Goal: Find contact information: Find contact information

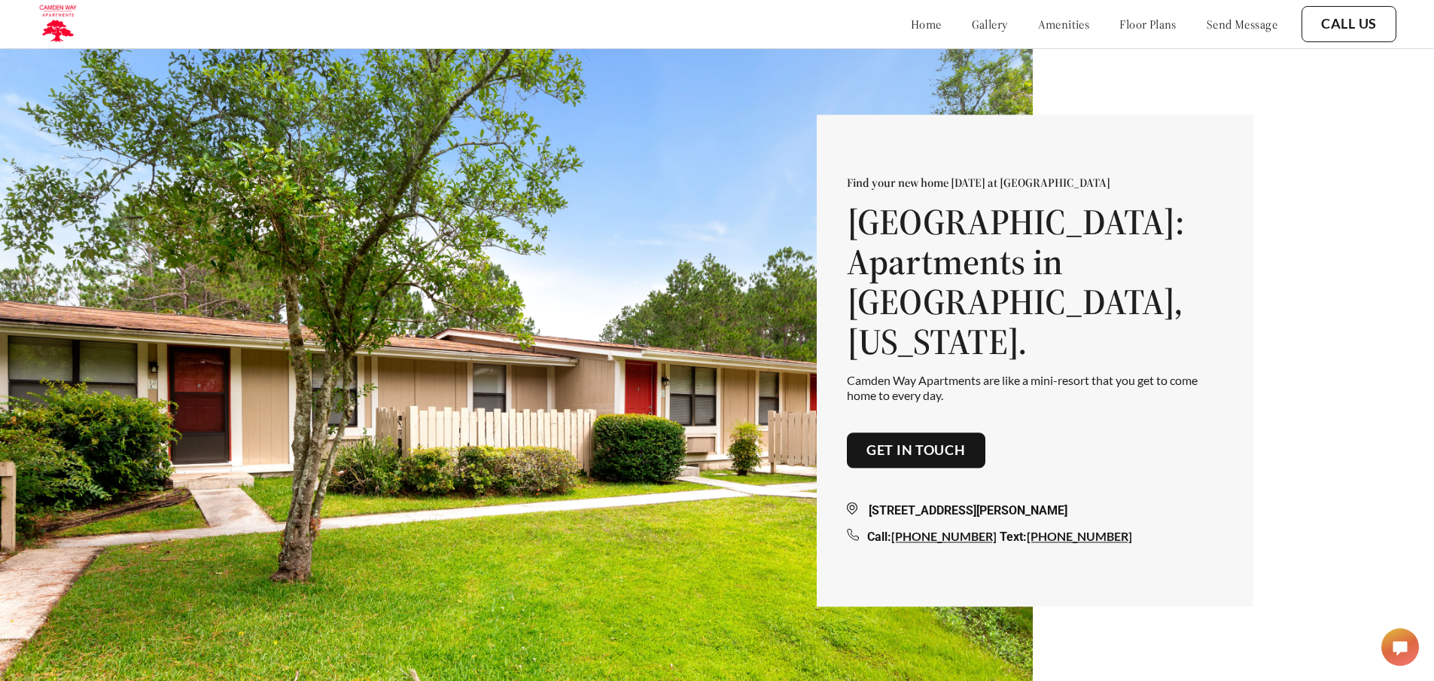
drag, startPoint x: 1066, startPoint y: 496, endPoint x: 879, endPoint y: 503, distance: 187.6
click at [879, 503] on div "[STREET_ADDRESS][PERSON_NAME]" at bounding box center [1035, 511] width 376 height 18
click at [911, 22] on link "home" at bounding box center [926, 24] width 31 height 15
click at [875, 502] on div "[STREET_ADDRESS][PERSON_NAME]" at bounding box center [1035, 511] width 376 height 18
drag, startPoint x: 876, startPoint y: 501, endPoint x: 1082, endPoint y: 492, distance: 205.7
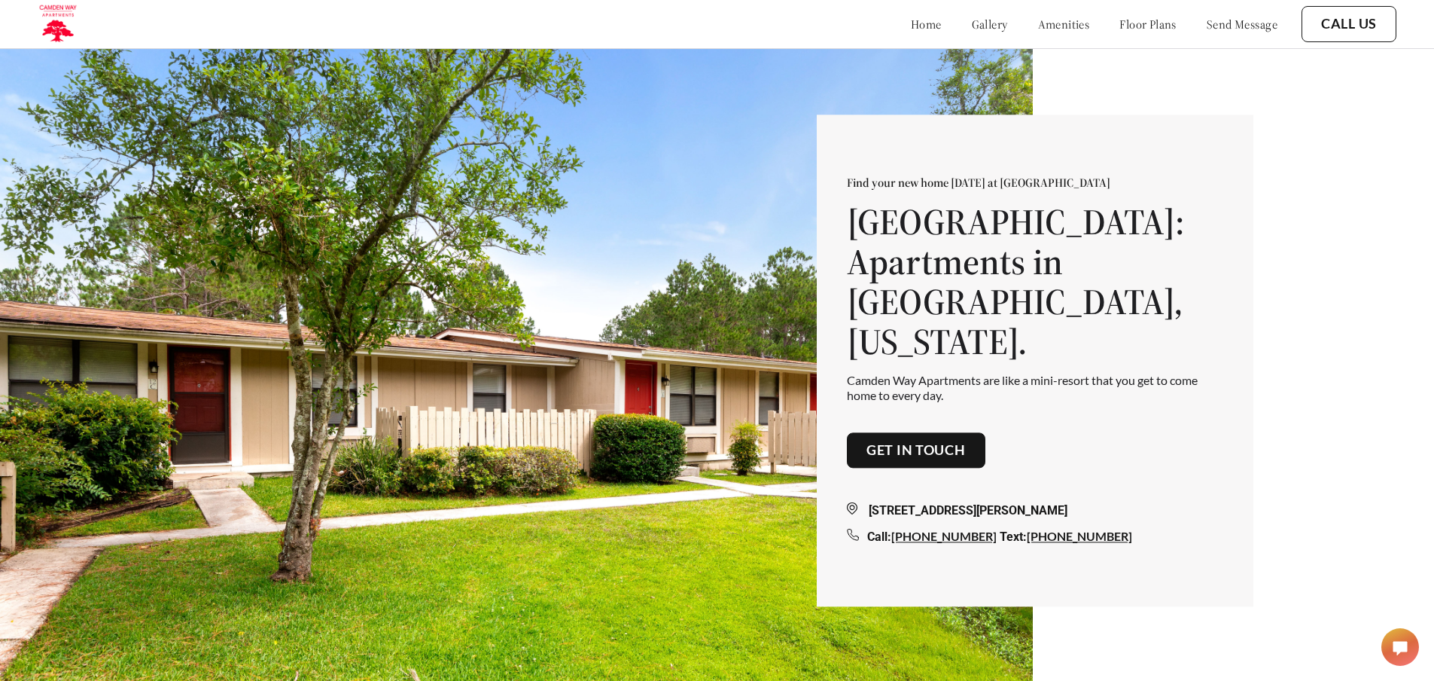
click at [1082, 502] on div "[STREET_ADDRESS][PERSON_NAME]" at bounding box center [1035, 511] width 376 height 18
copy div "[STREET_ADDRESS][PERSON_NAME]"
click at [925, 442] on link "Get in touch" at bounding box center [916, 450] width 99 height 17
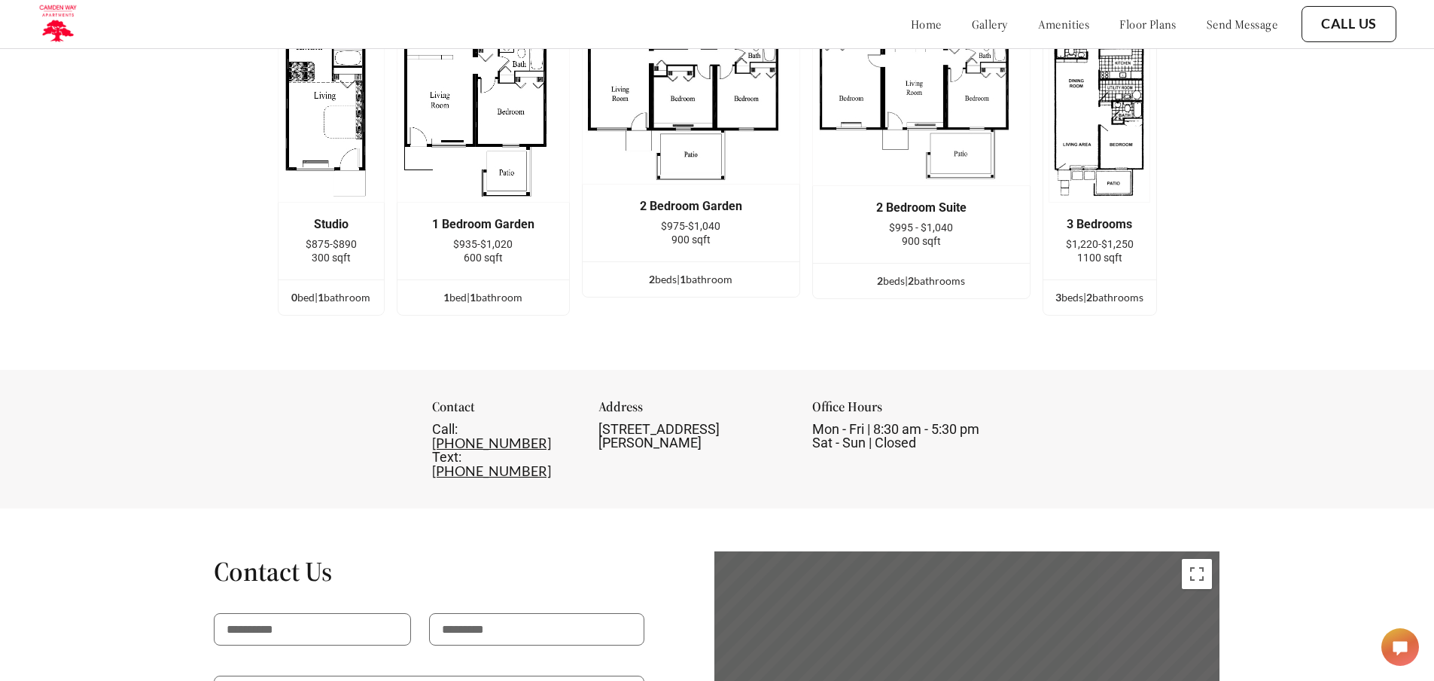
scroll to position [1972, 0]
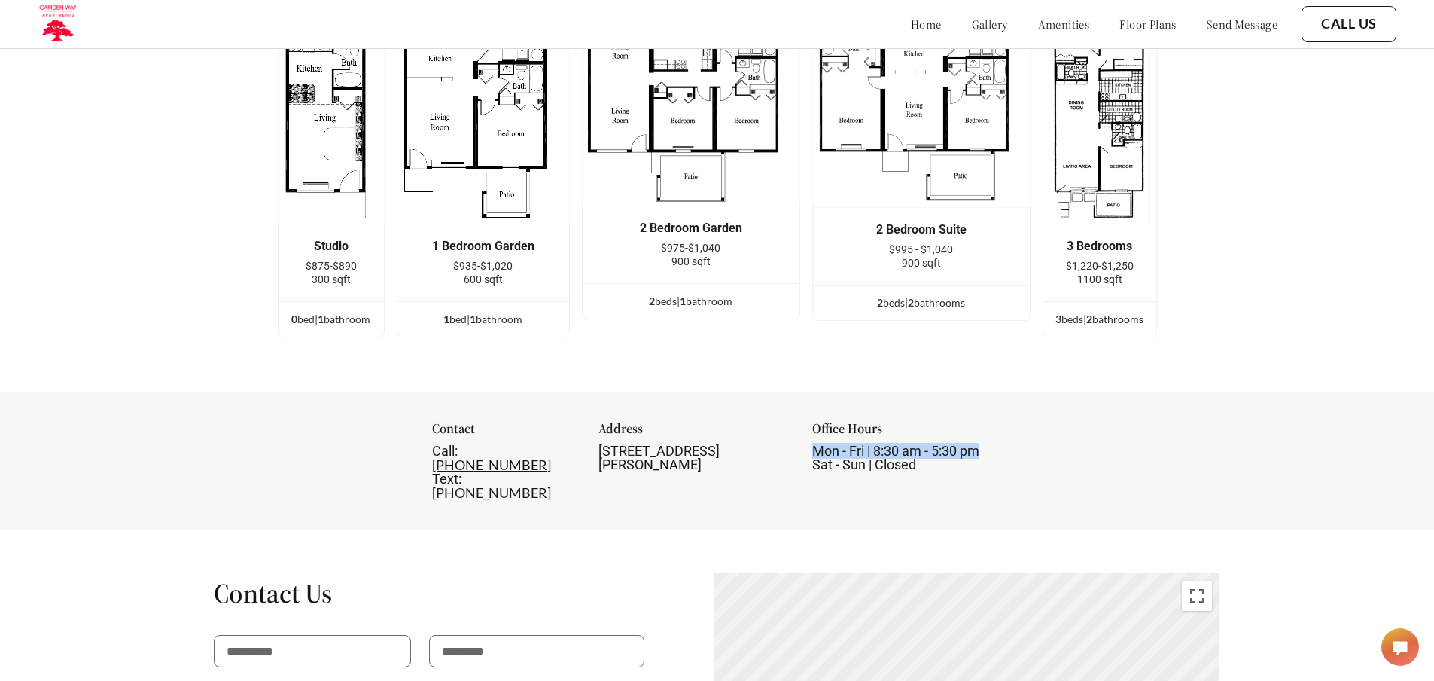
drag, startPoint x: 995, startPoint y: 467, endPoint x: 1233, endPoint y: 487, distance: 238.8
click at [808, 466] on div "Contact Call: [PHONE_NUMBER] Text: [PHONE_NUMBER] Address [STREET_ADDRESS][PERS…" at bounding box center [717, 461] width 1434 height 139
copy div "Mon - Fri | 8:30 am - 5:30 pm"
drag, startPoint x: 865, startPoint y: 474, endPoint x: 833, endPoint y: 473, distance: 31.7
click at [812, 471] on div "Mon - Fri | 8:30 am - 5:30 pm Sat - Sun | Closed" at bounding box center [907, 457] width 190 height 27
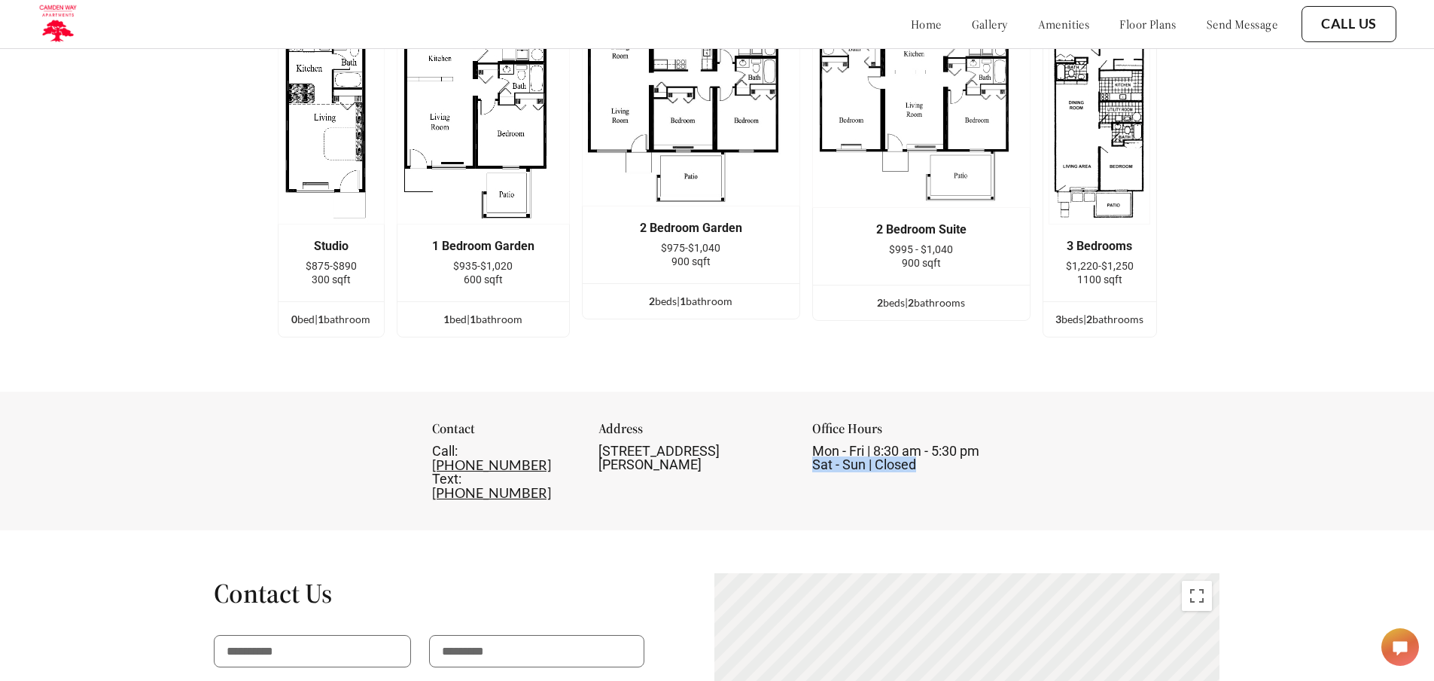
copy span "Sat - Sun | Closed"
click at [1336, 194] on div "Floor Plans Studio $875-$890 300 sqft 0 bed | 1 bathroom 1 Bedroom Garden $935-…" at bounding box center [717, 149] width 1434 height 486
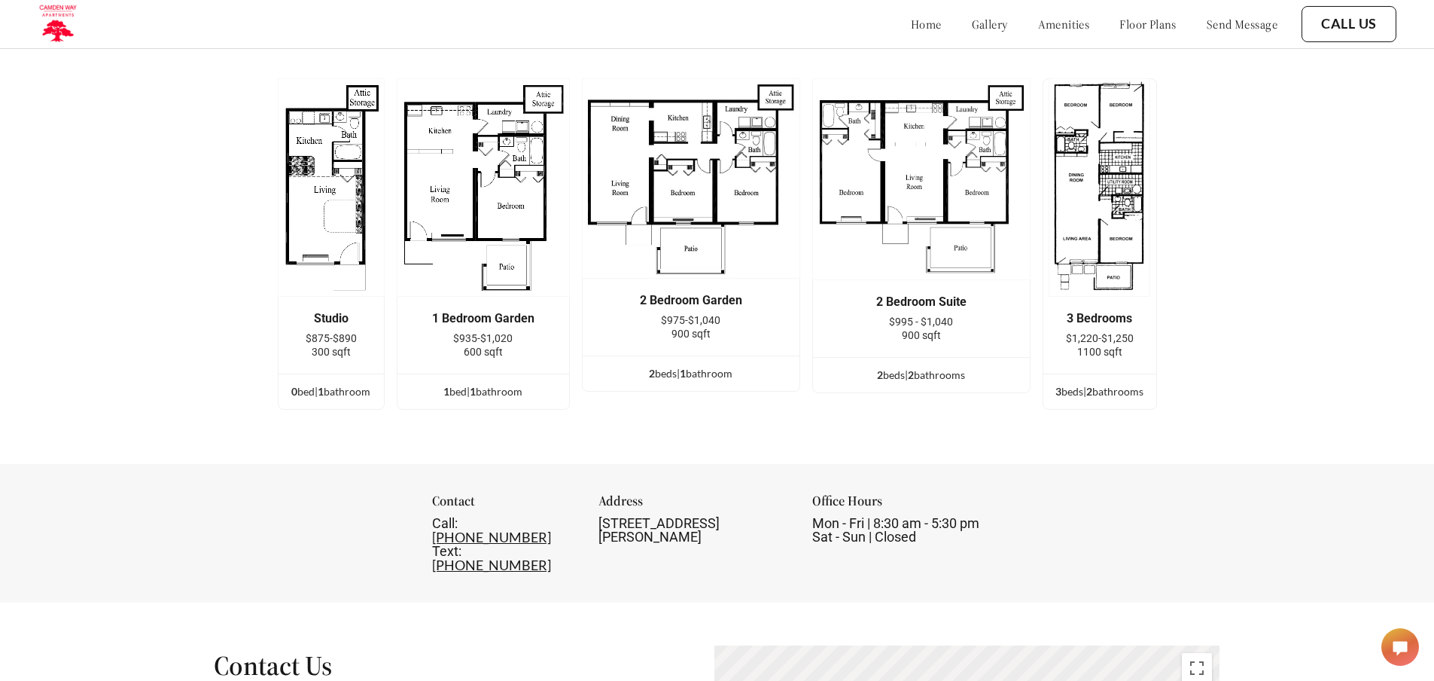
scroll to position [1746, 0]
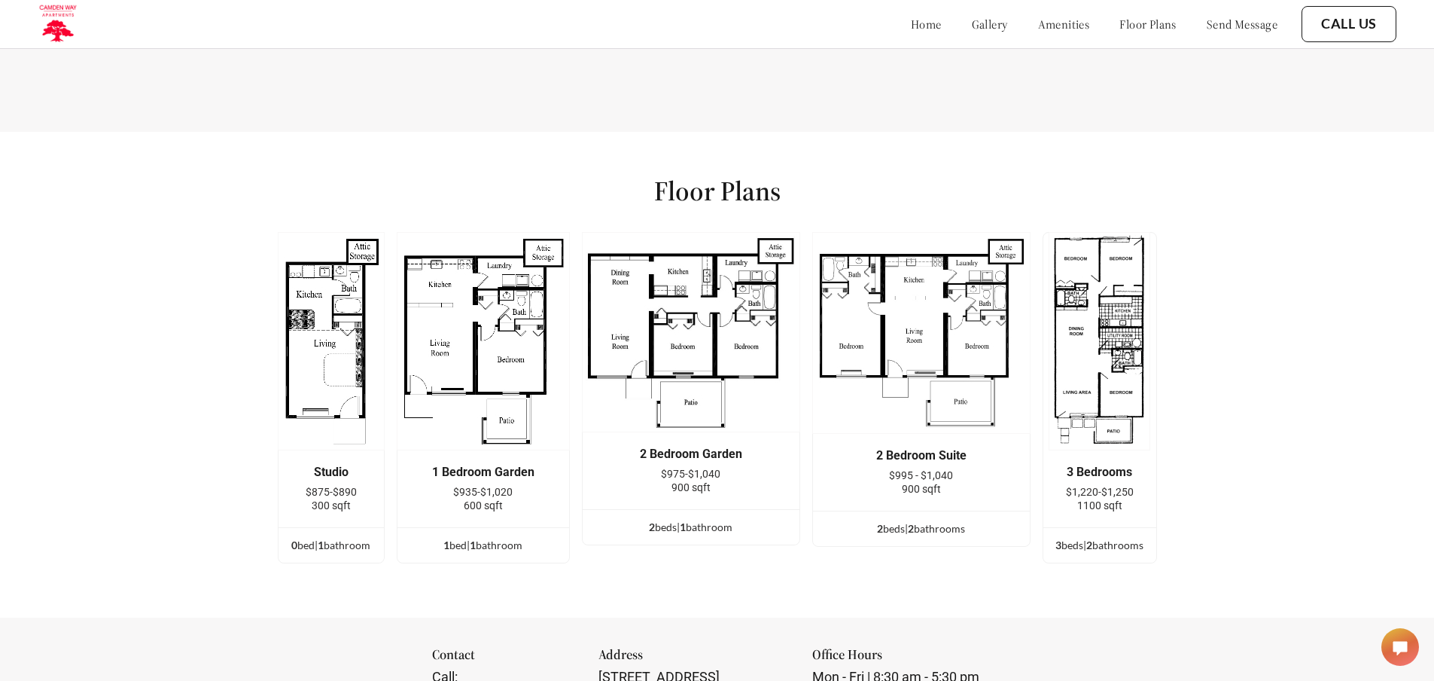
click at [329, 369] on img at bounding box center [331, 341] width 107 height 218
